Goal: Understand process/instructions: Learn how to perform a task or action

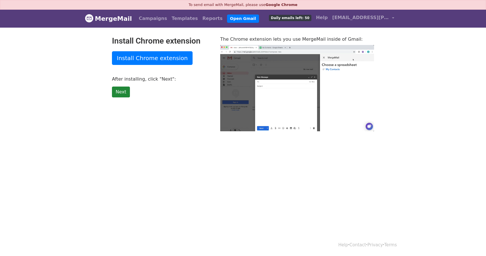
click at [120, 90] on link "Next" at bounding box center [121, 92] width 18 height 11
type input "75.54"
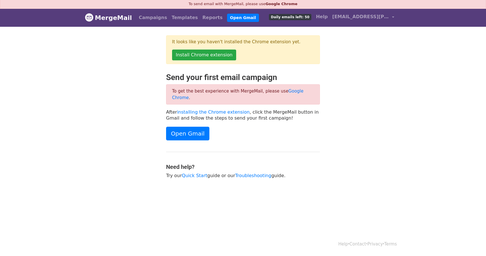
scroll to position [1, 0]
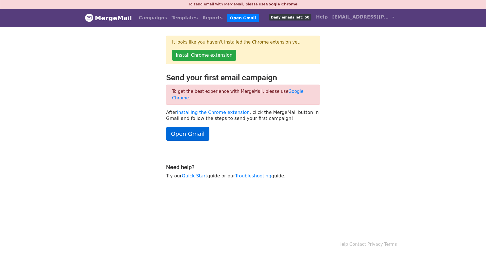
click at [196, 127] on link "Open Gmail" at bounding box center [187, 134] width 43 height 14
click at [190, 128] on link "Open Gmail" at bounding box center [187, 134] width 43 height 14
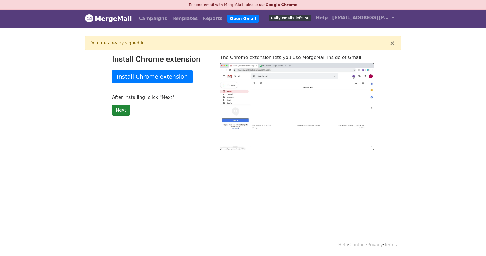
click at [122, 109] on link "Next" at bounding box center [121, 110] width 18 height 11
type input "12.47"
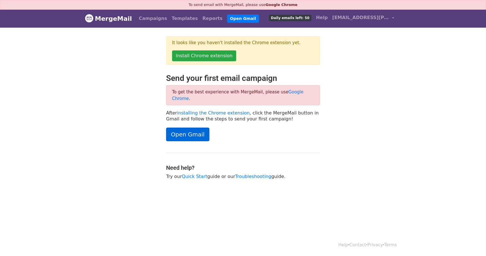
click at [188, 128] on link "Open Gmail" at bounding box center [187, 135] width 43 height 14
